Goal: Information Seeking & Learning: Learn about a topic

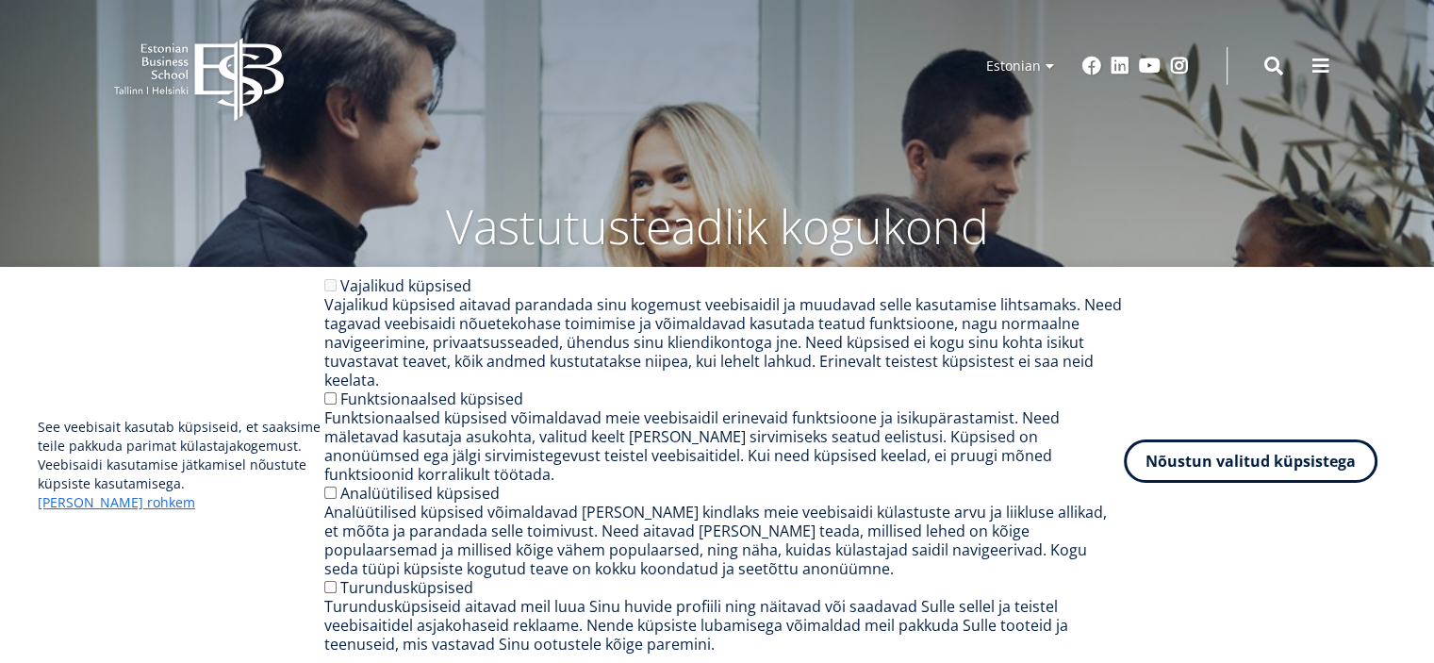
click at [1195, 482] on button "Nõustun valitud küpsistega" at bounding box center [1251, 460] width 254 height 43
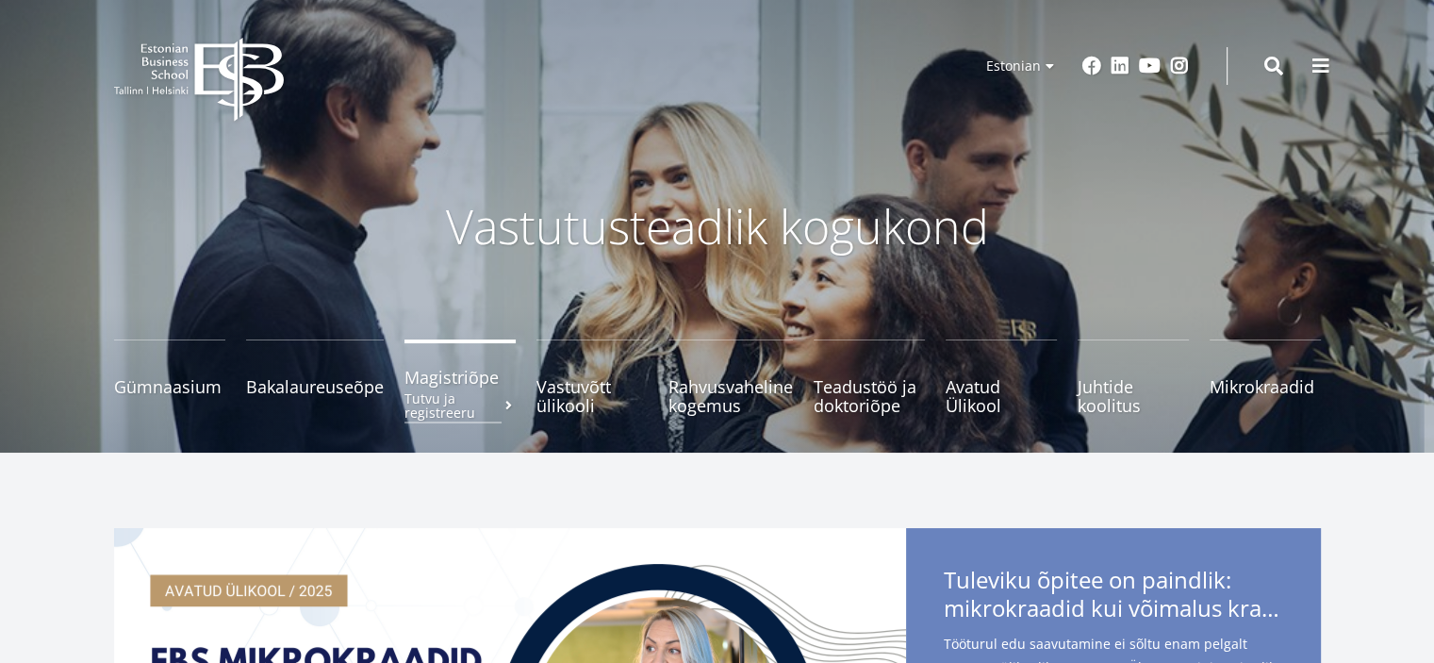
click at [465, 376] on span "Magistriõpe Tutvu ja registreeru" at bounding box center [459, 377] width 111 height 19
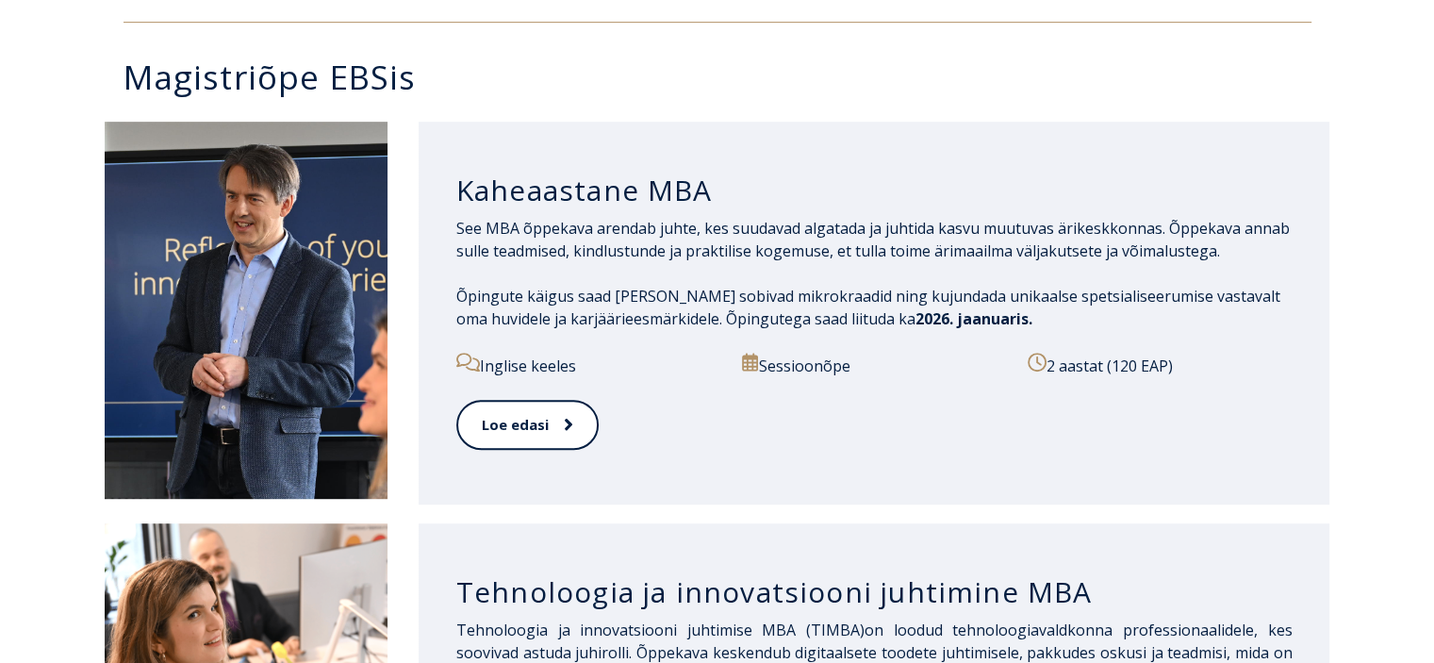
scroll to position [848, 0]
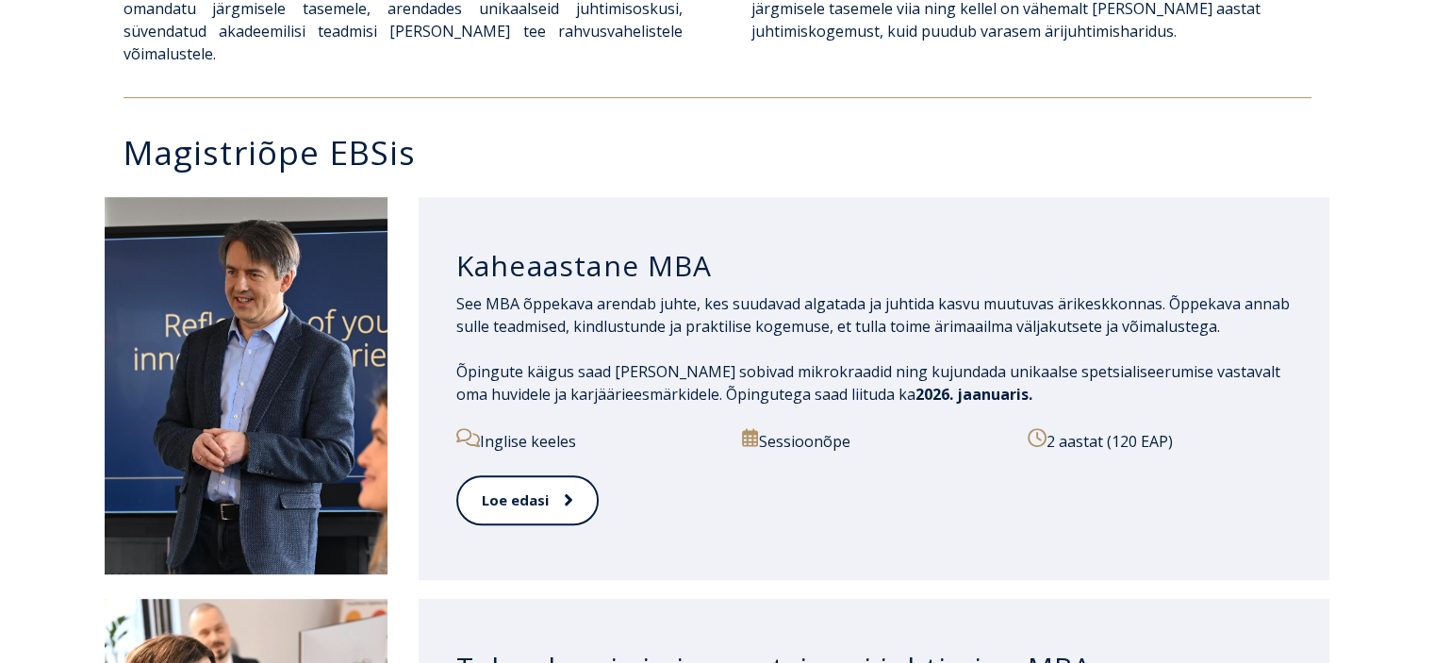
click at [427, 350] on div "Kaheaastane MBA See MBA õppekava arendab juhte, kes suudavad algatada ja juhtid…" at bounding box center [875, 388] width 912 height 383
click at [438, 350] on div "Kaheaastane MBA See MBA õppekava arendab juhte, kes suudavad algatada ja juhtid…" at bounding box center [875, 388] width 912 height 383
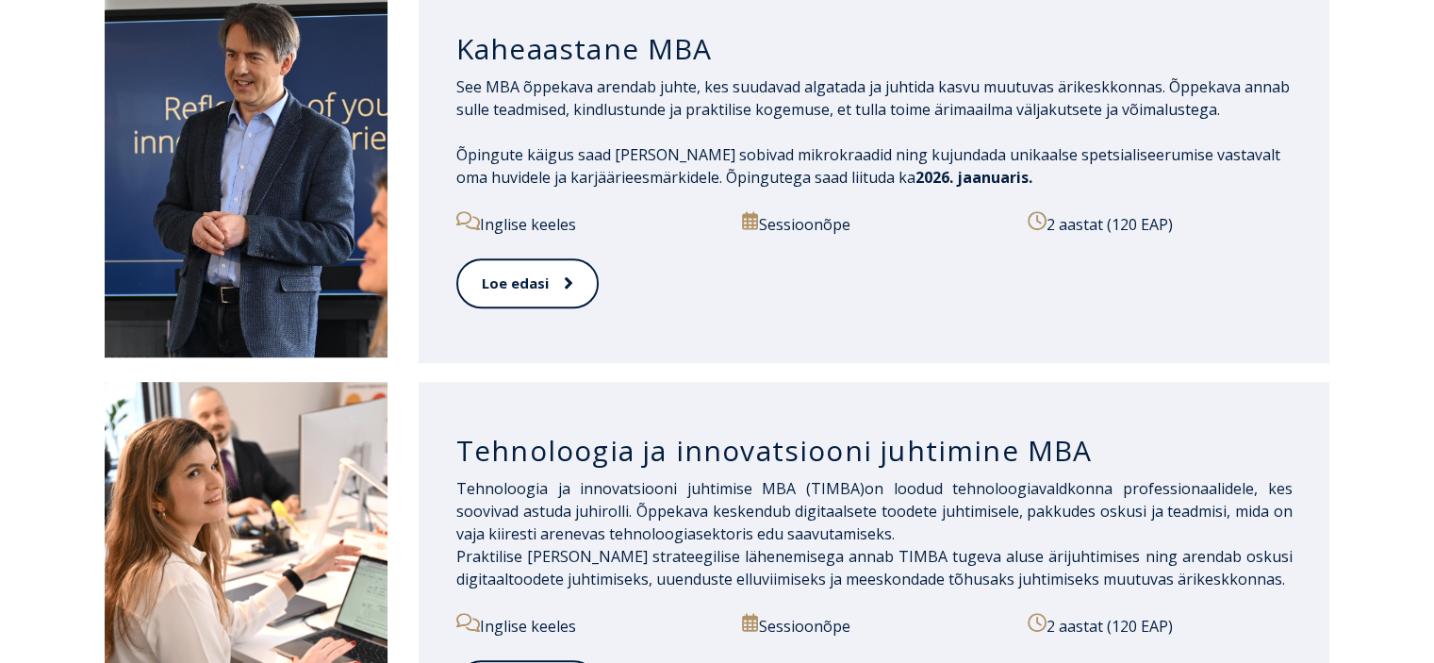
scroll to position [1037, 0]
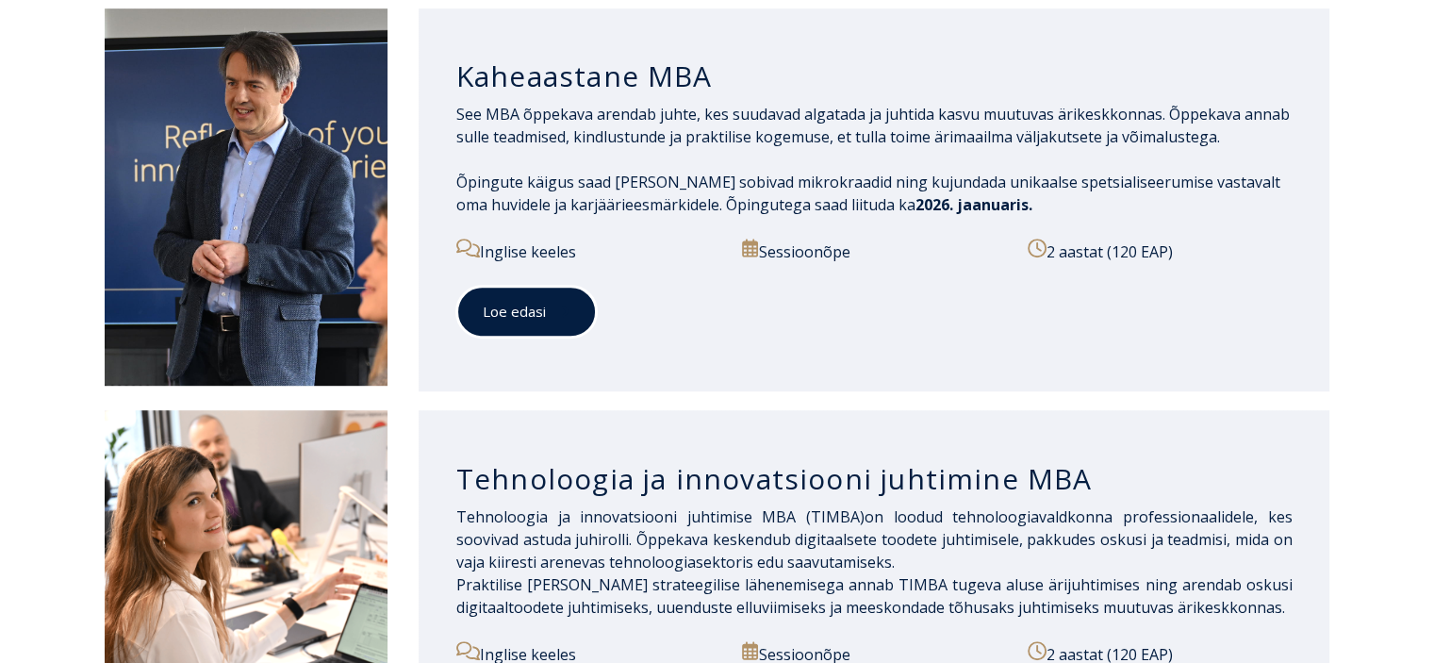
click at [535, 311] on link "Loe edasi" at bounding box center [526, 312] width 140 height 52
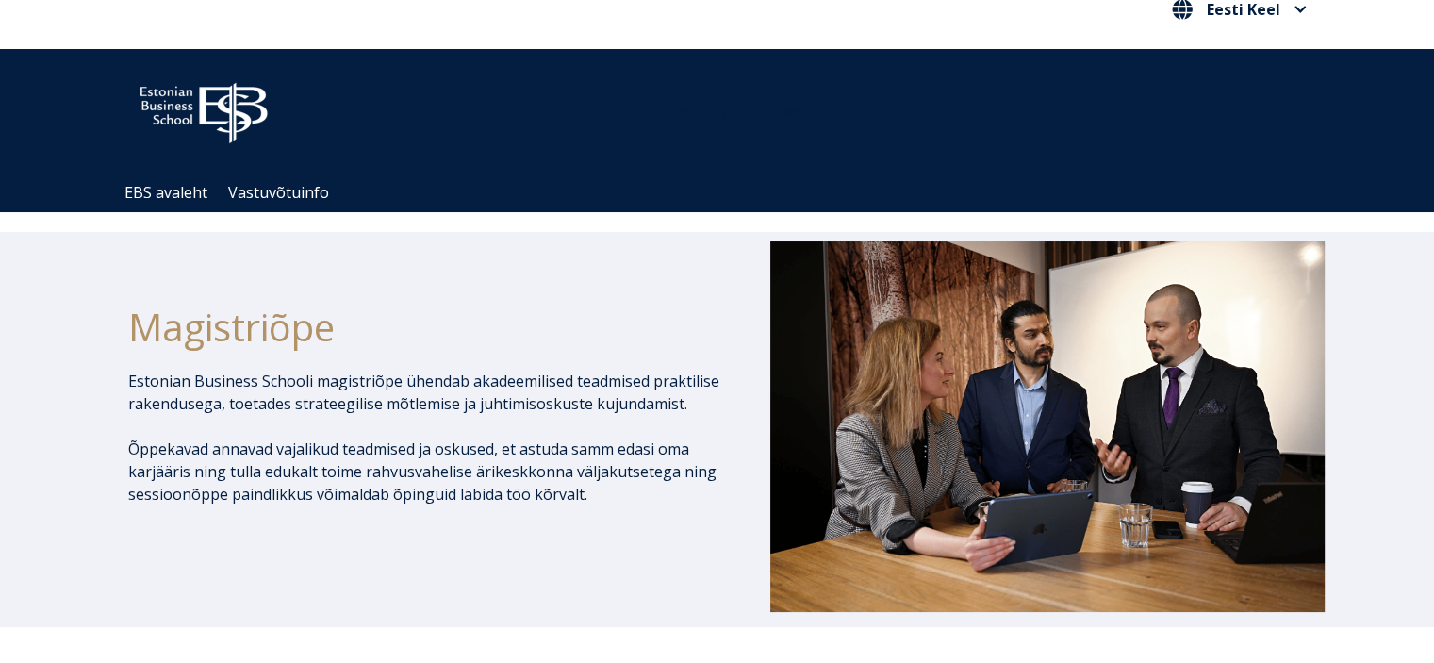
scroll to position [0, 0]
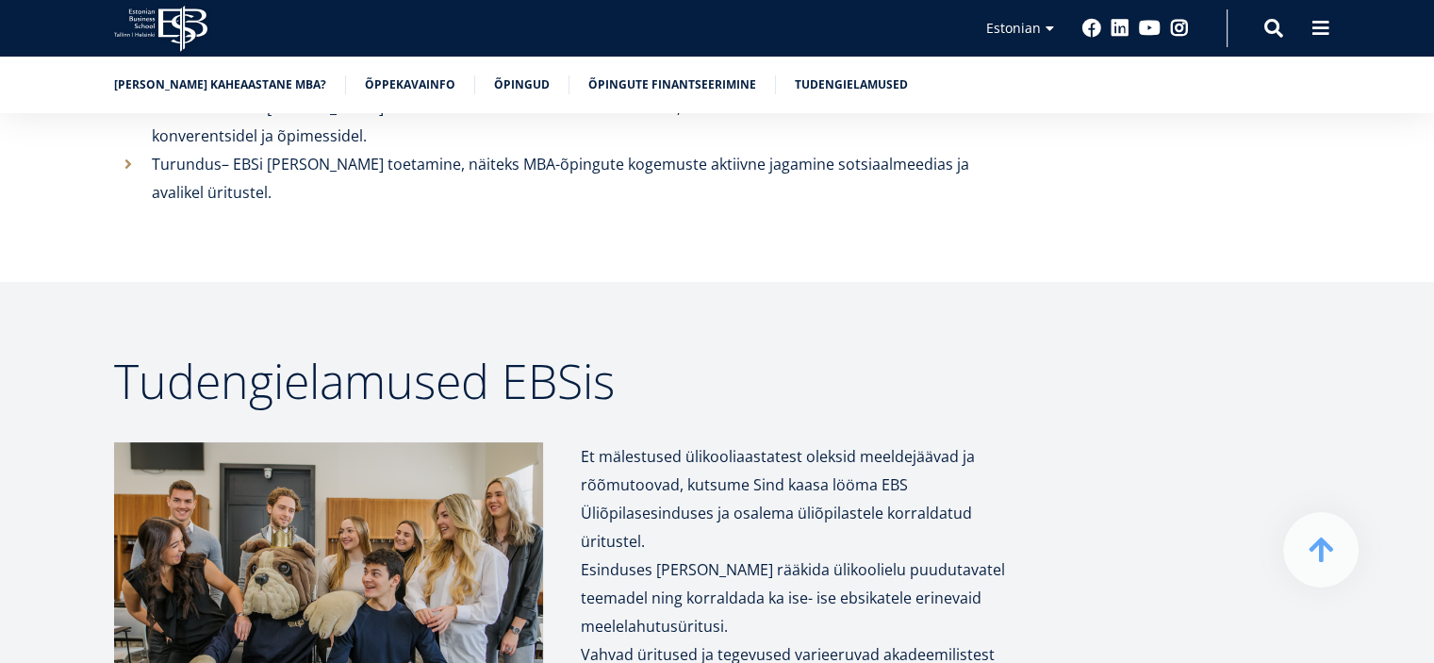
scroll to position [7730, 0]
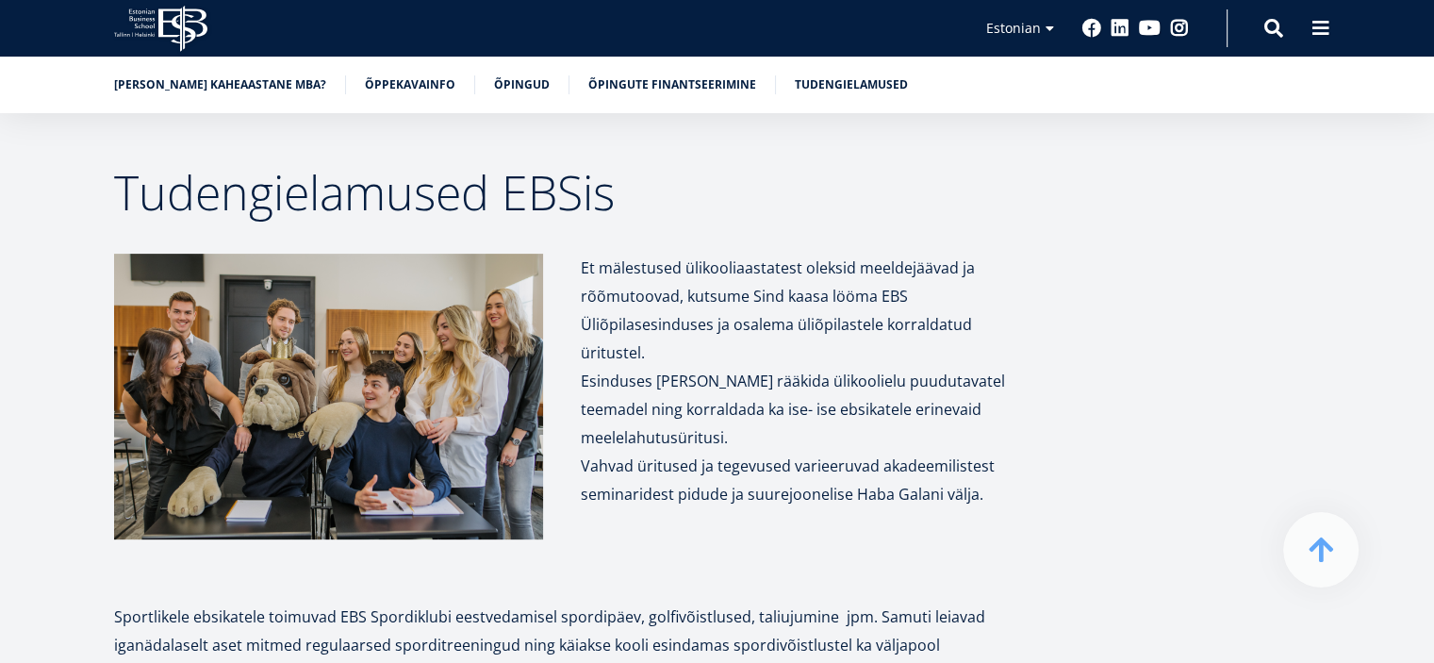
click at [445, 283] on img at bounding box center [328, 397] width 429 height 286
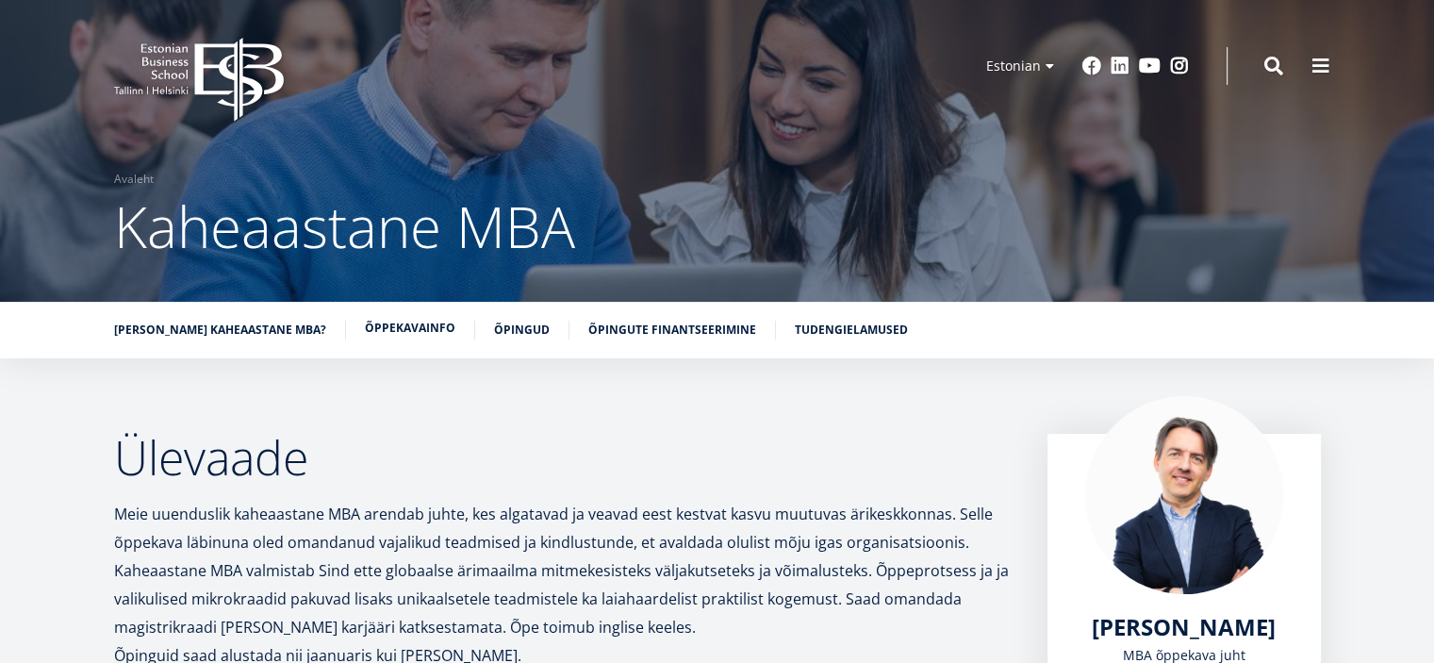
scroll to position [0, 0]
